Goal: Find specific page/section: Find specific page/section

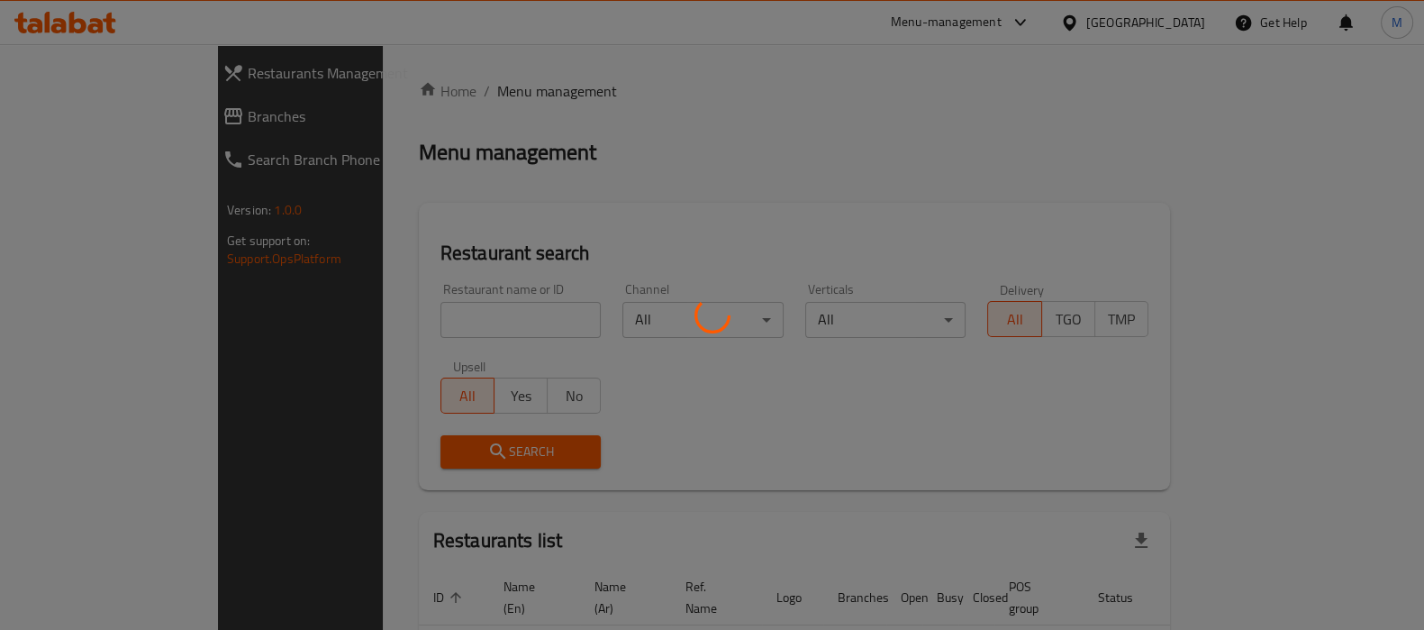
click at [111, 105] on div at bounding box center [712, 315] width 1424 height 630
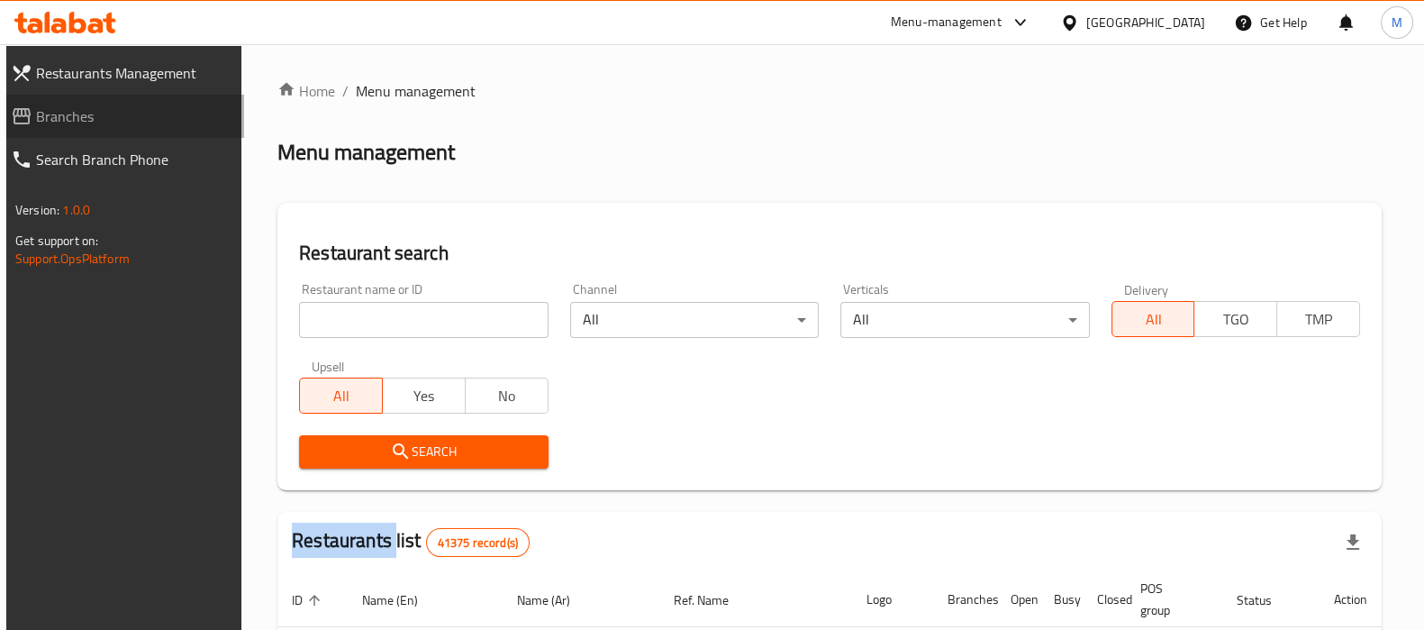
click at [111, 105] on span "Branches" at bounding box center [133, 116] width 194 height 22
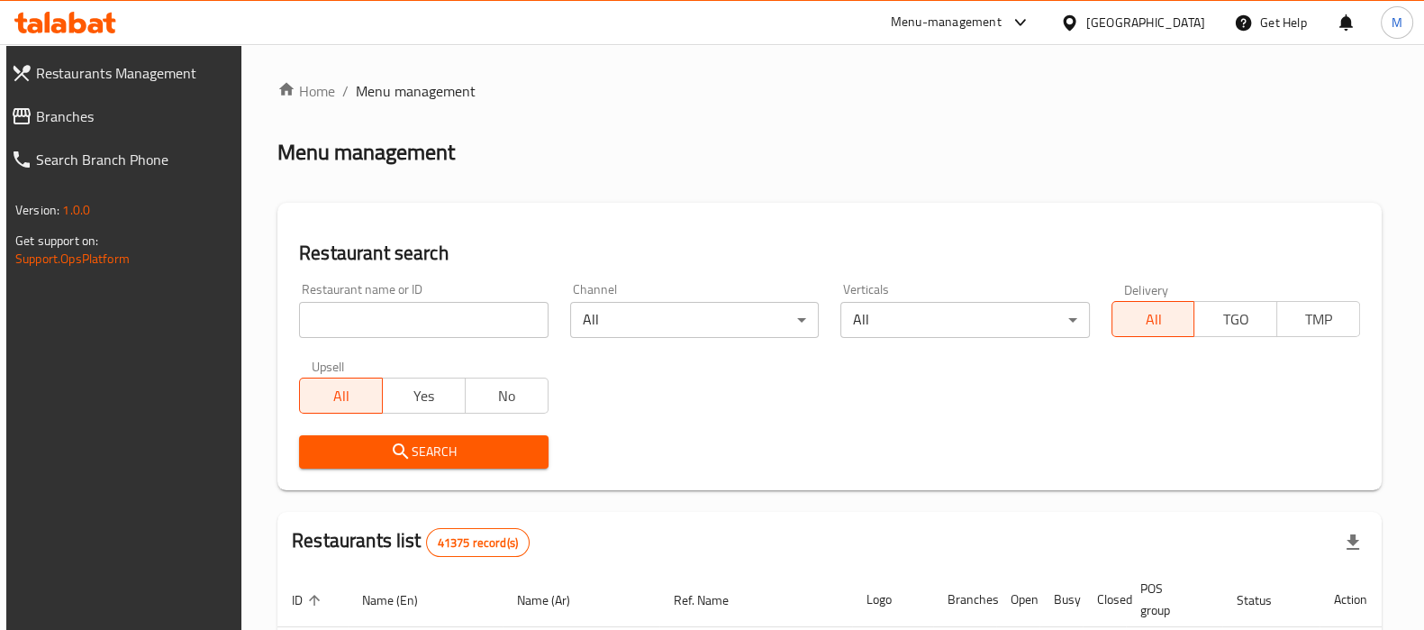
click at [225, 104] on link "Branches" at bounding box center [120, 116] width 248 height 43
